Goal: Transaction & Acquisition: Book appointment/travel/reservation

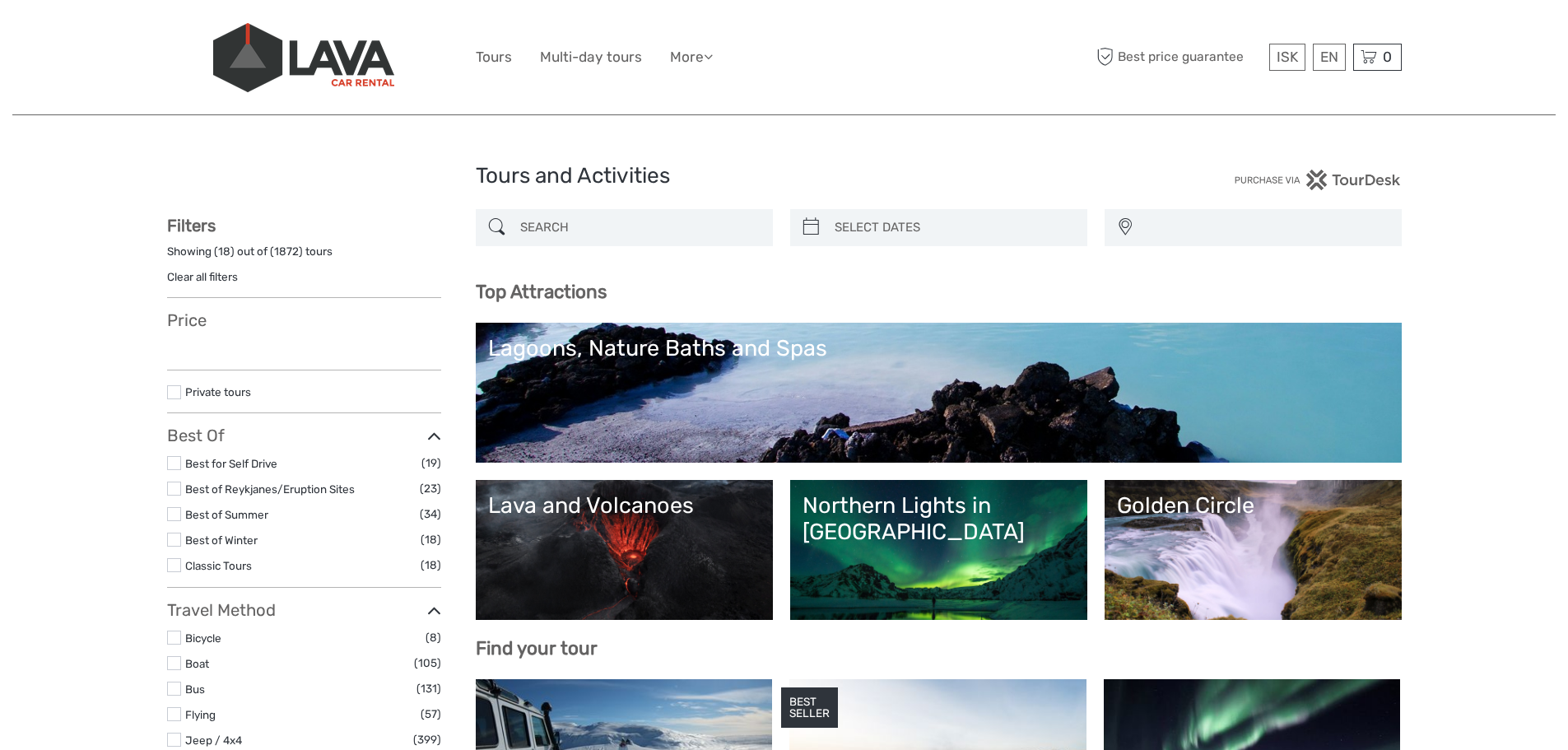
select select
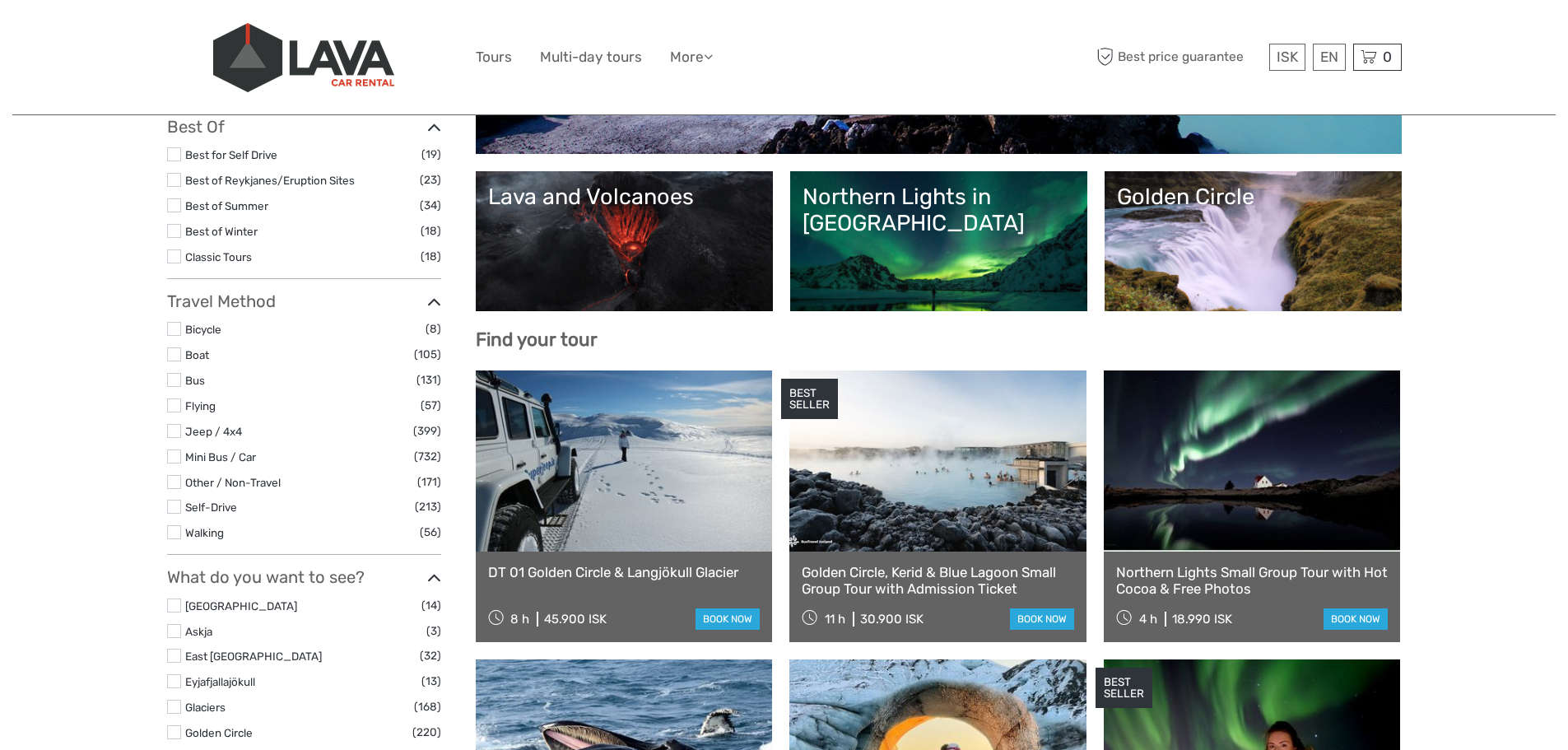
select select
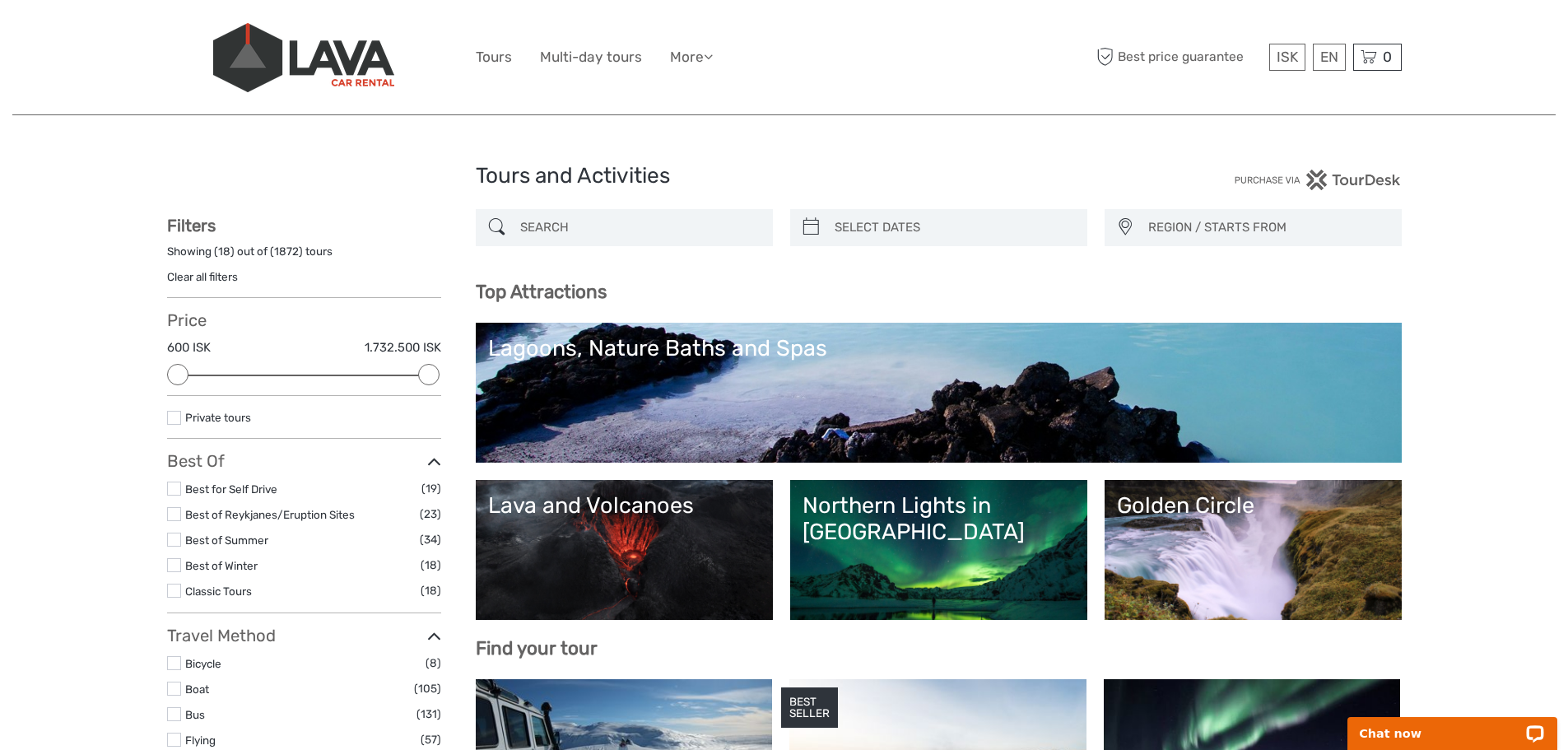
click at [733, 394] on link "Lagoons, Nature Baths and Spas" at bounding box center [938, 392] width 901 height 115
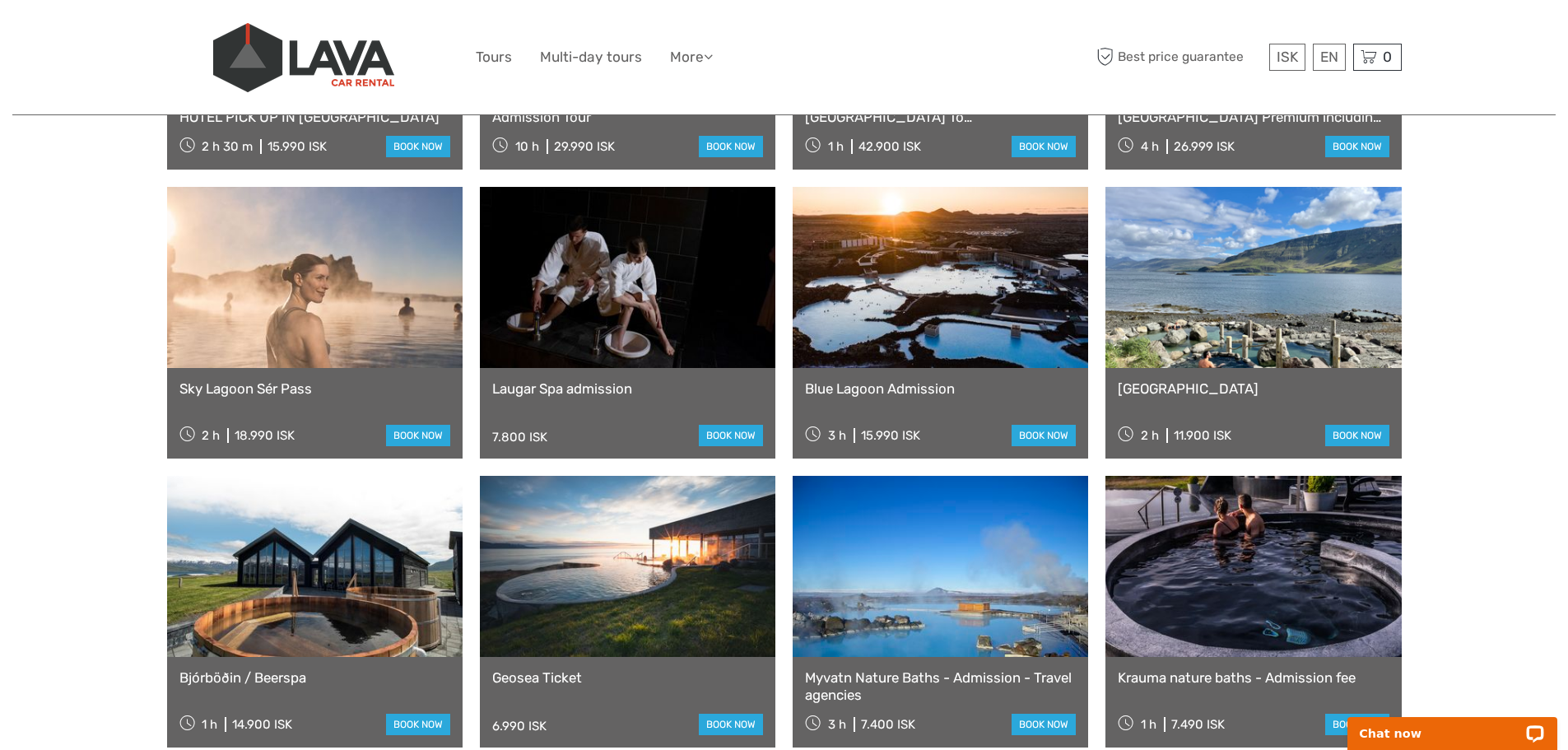
scroll to position [1235, 0]
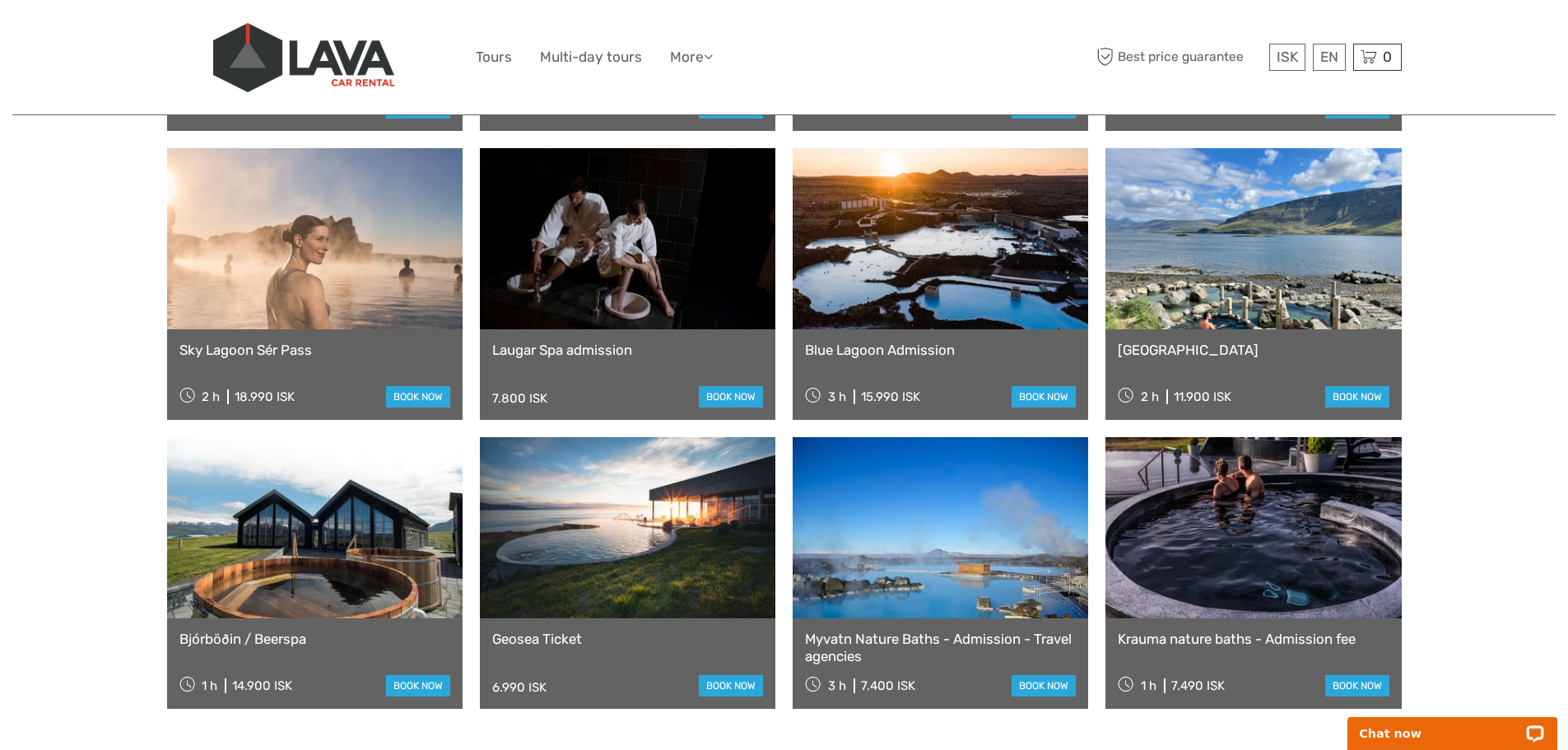
click at [279, 646] on link "Bjórböðin / Beerspa" at bounding box center [314, 639] width 271 height 17
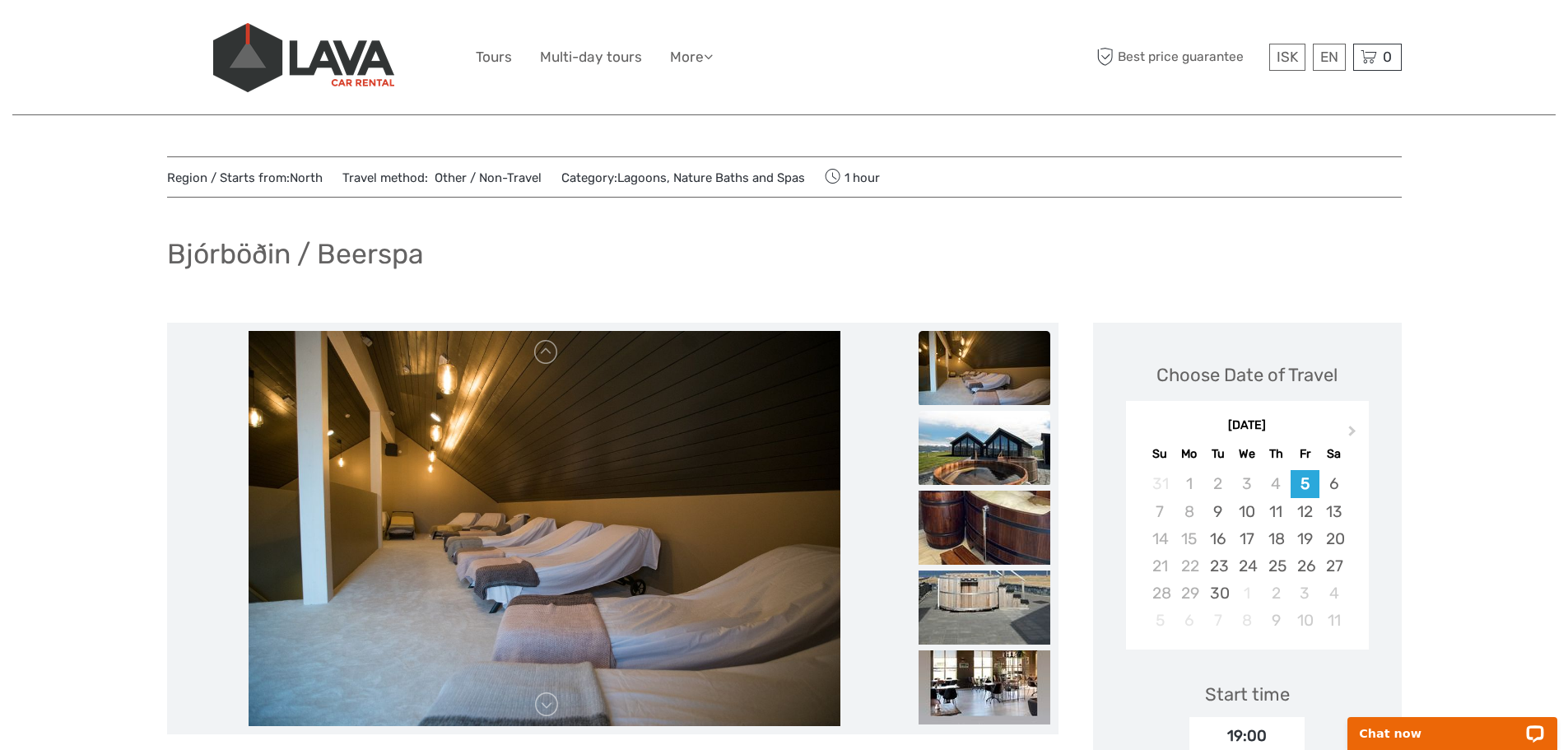
click at [993, 442] on img at bounding box center [985, 447] width 132 height 74
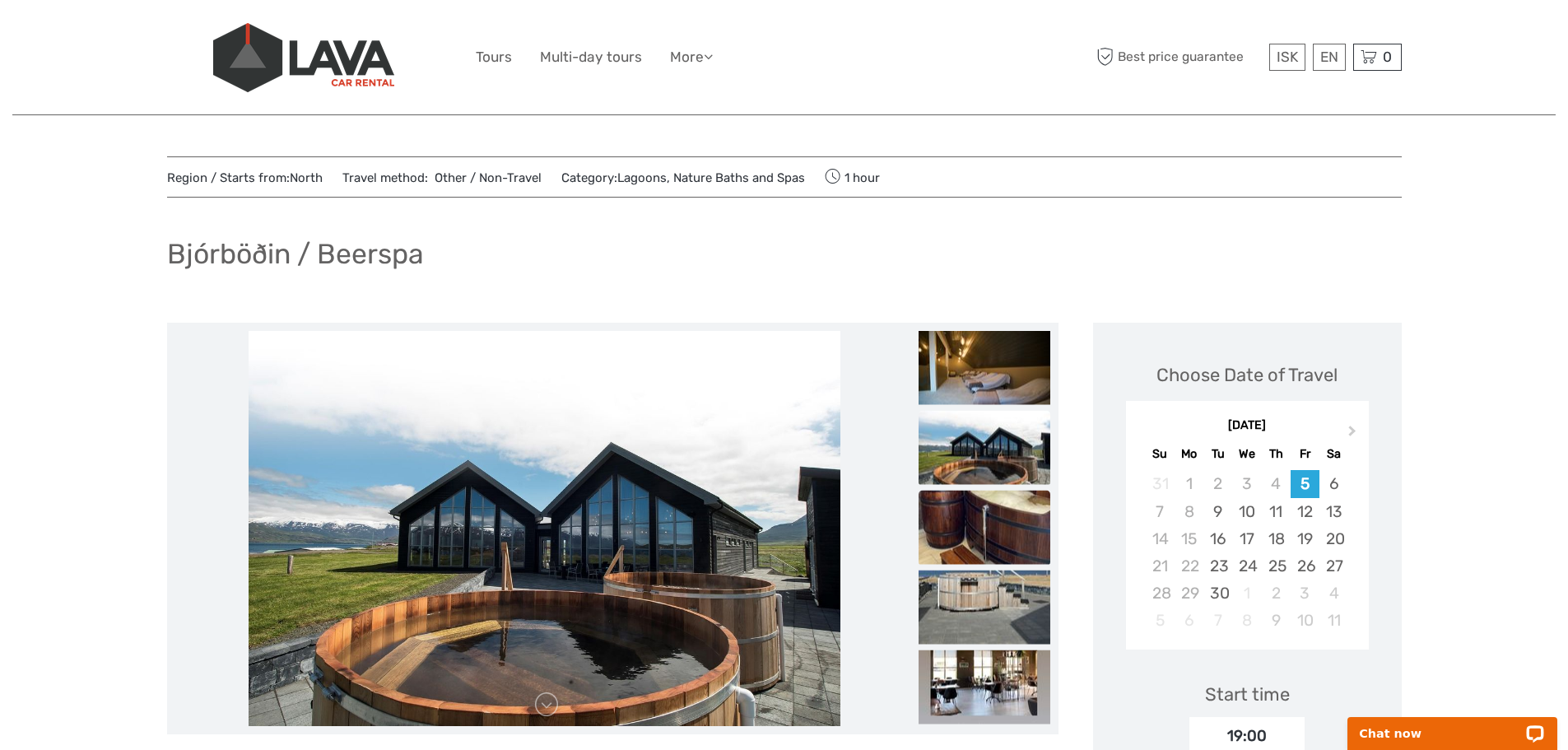
click at [997, 525] on img at bounding box center [985, 528] width 132 height 74
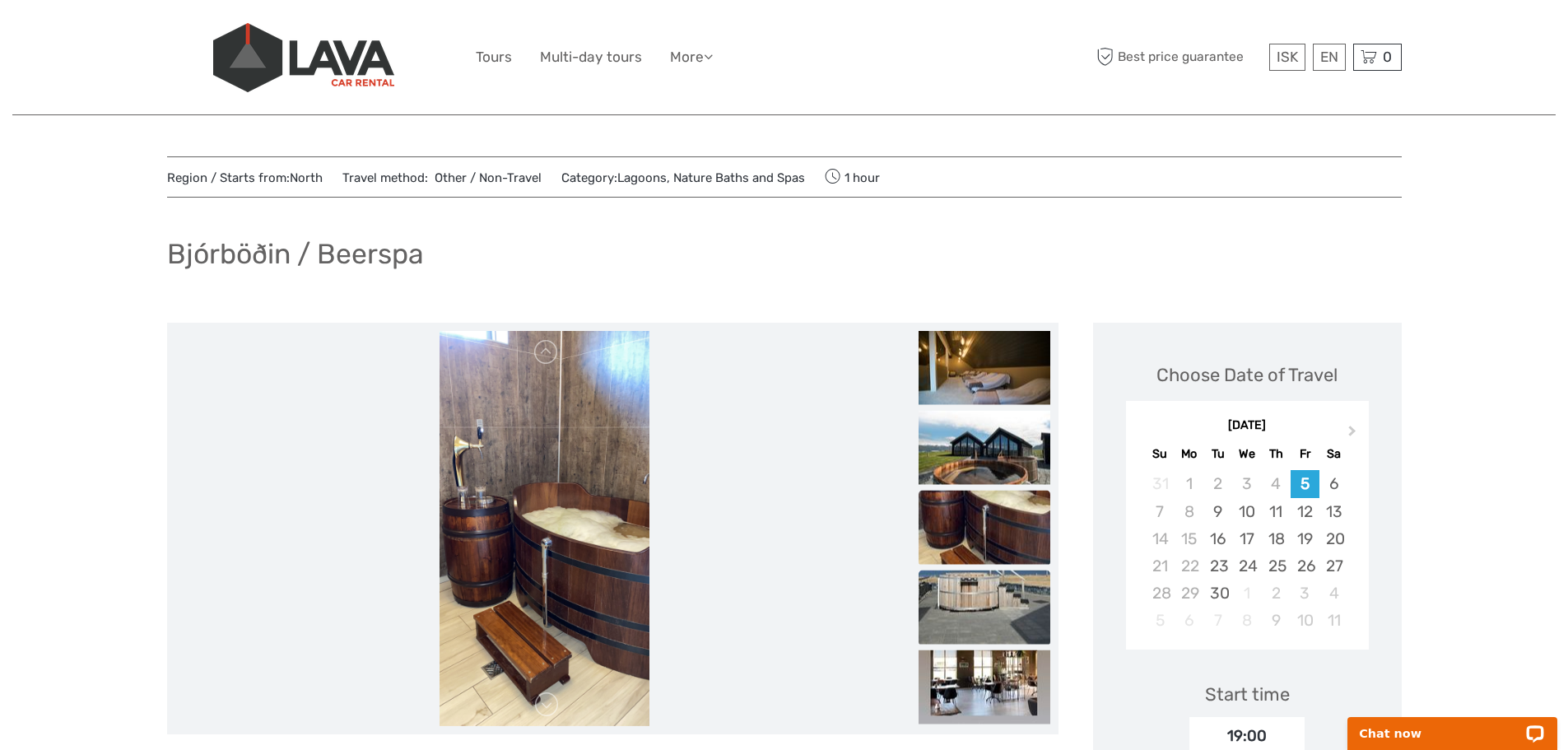
click at [995, 597] on img at bounding box center [985, 608] width 132 height 74
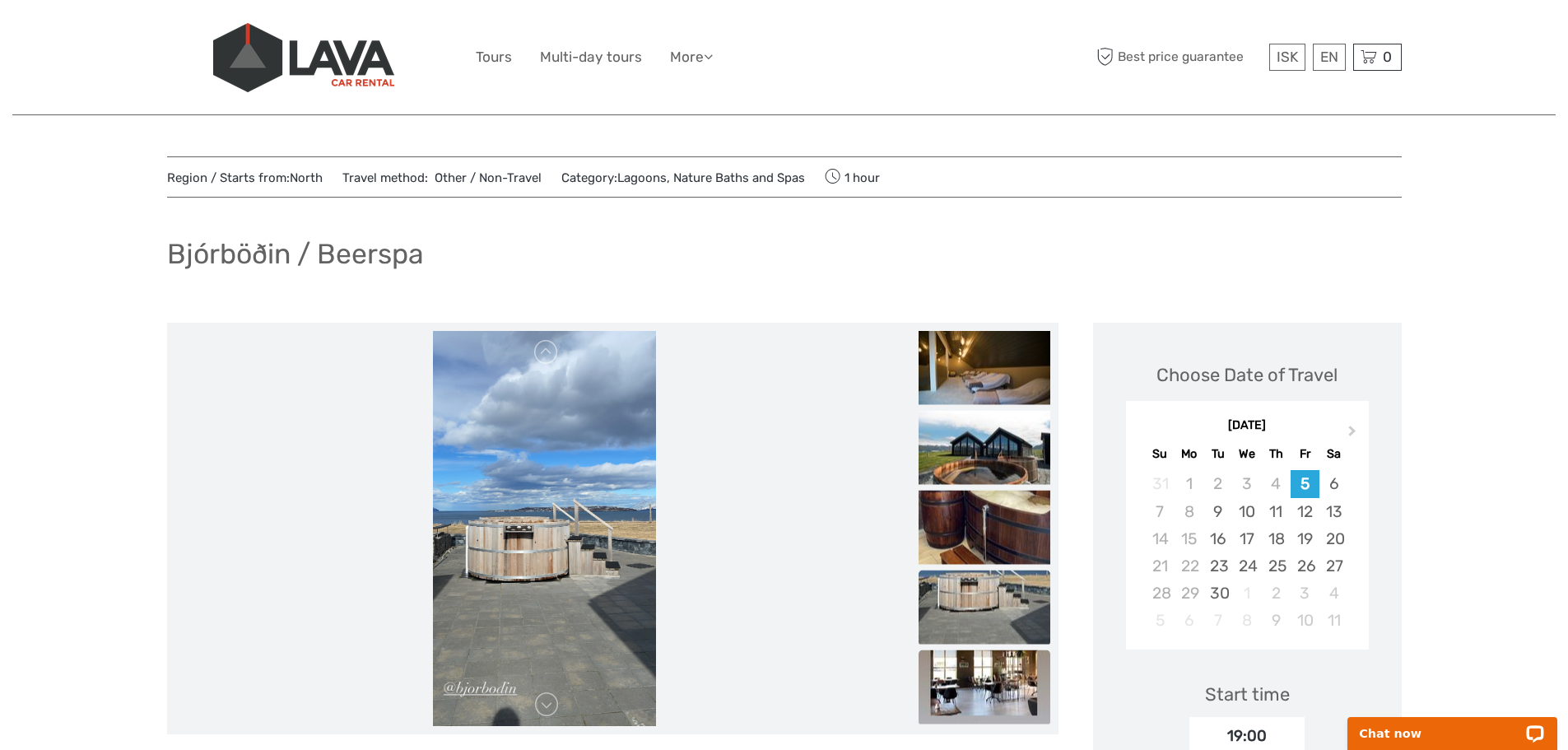
click at [987, 692] on img at bounding box center [985, 687] width 132 height 74
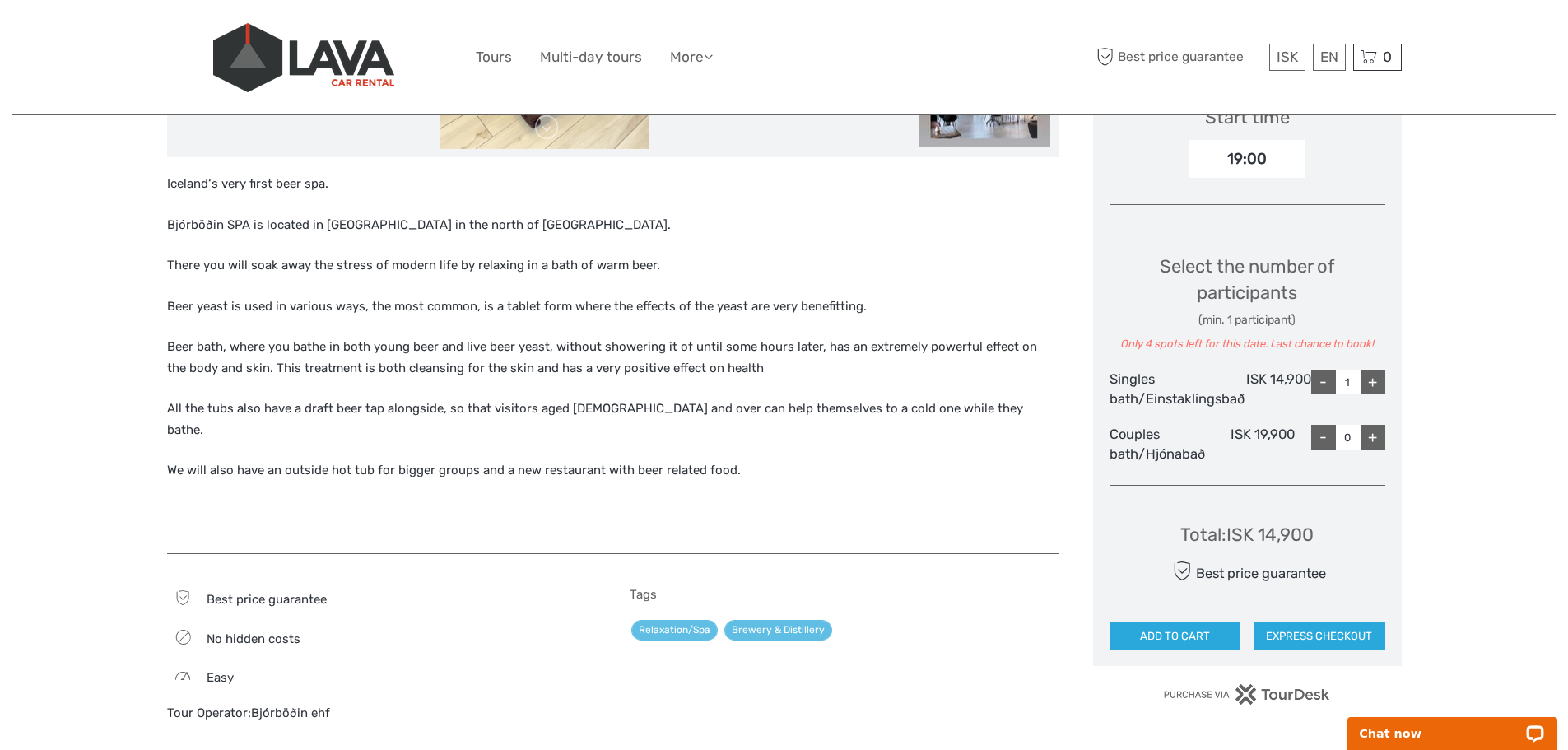
scroll to position [576, 0]
drag, startPoint x: 163, startPoint y: 223, endPoint x: 246, endPoint y: 221, distance: 83.0
click at [246, 221] on div "Region / Starts from: North Travel method: Other / Non-Travel Category: Lagoons…" at bounding box center [784, 567] width 1544 height 2288
copy p "Bjórböðin SPA"
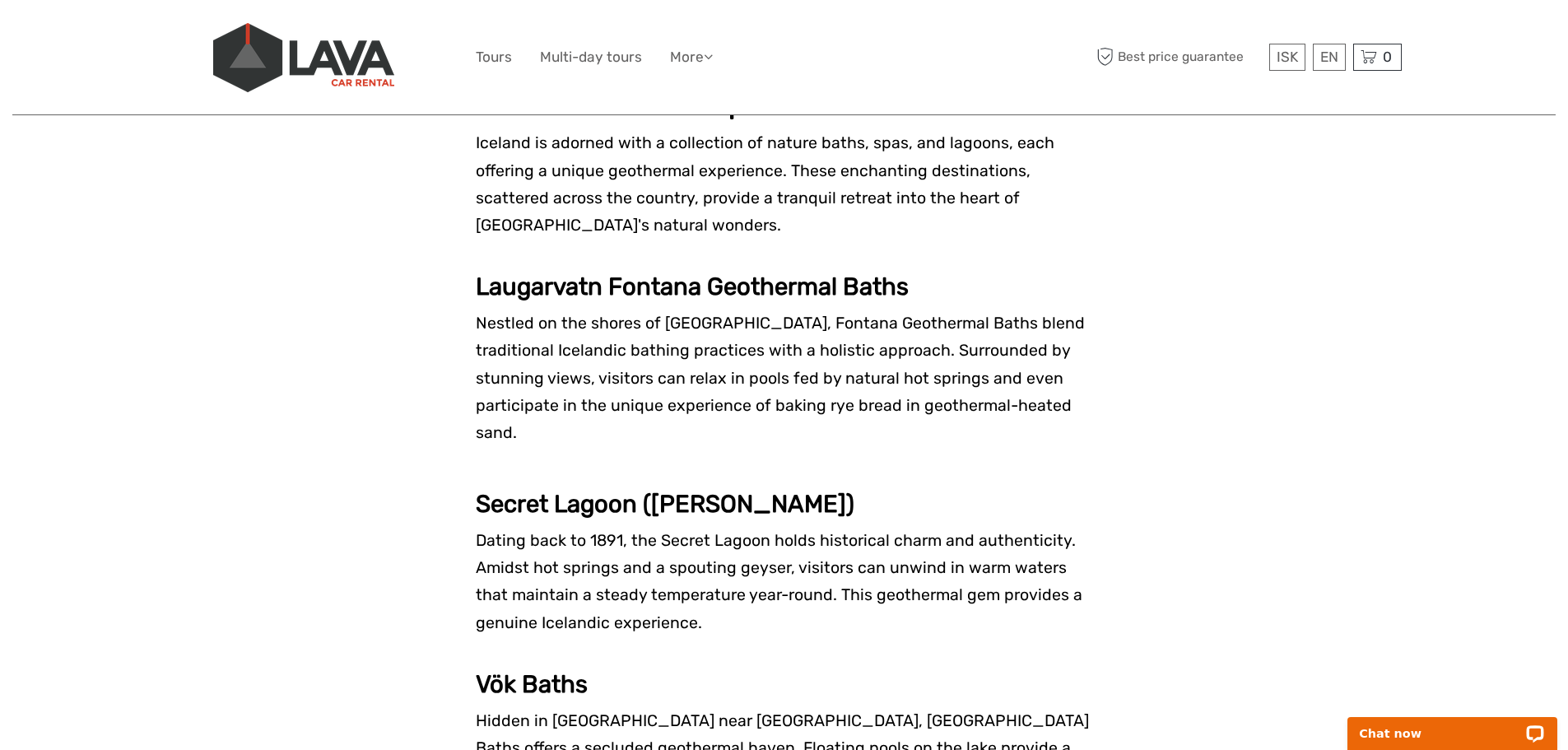
scroll to position [3126, 0]
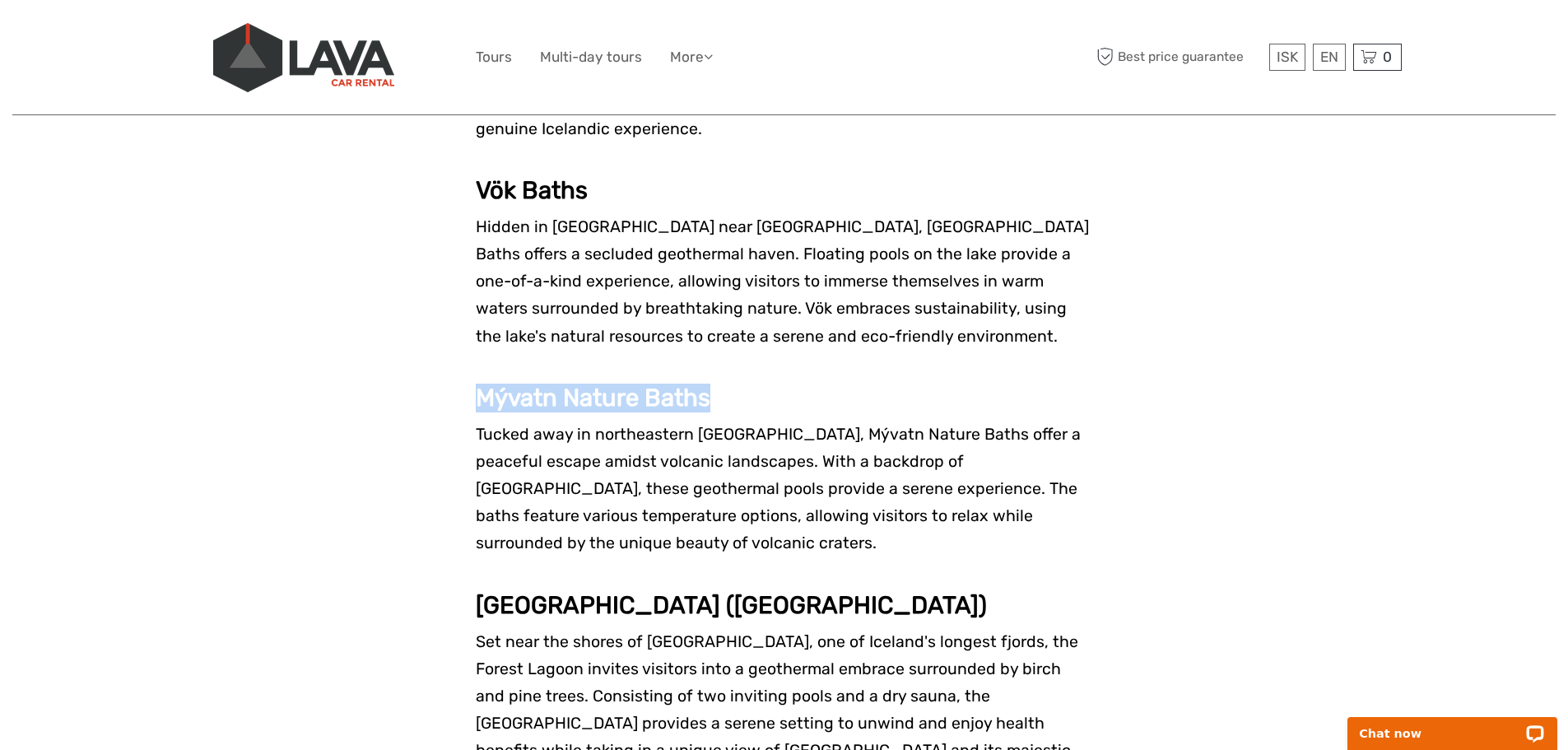
drag, startPoint x: 717, startPoint y: 311, endPoint x: 470, endPoint y: 311, distance: 247.0
